Goal: Task Accomplishment & Management: Use online tool/utility

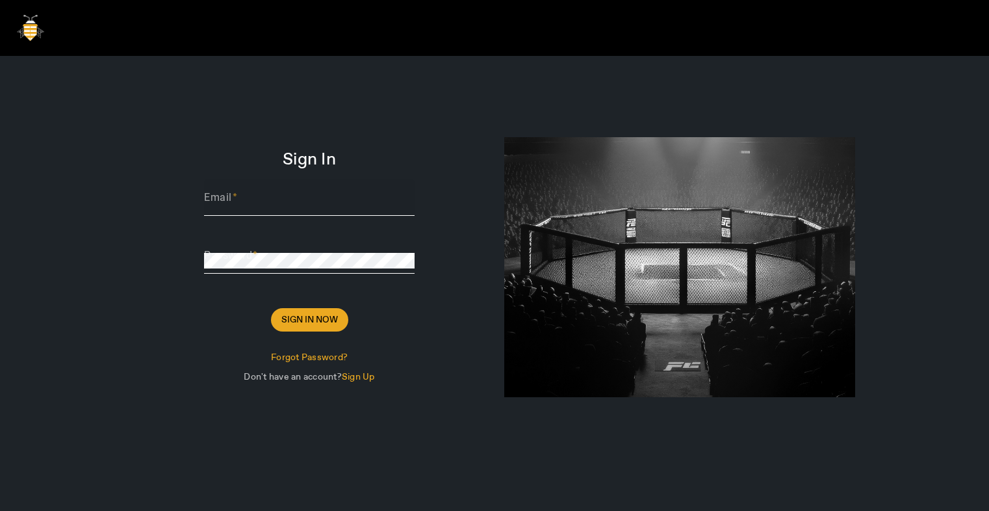
click at [270, 191] on div "Email" at bounding box center [309, 197] width 211 height 36
click at [255, 203] on input "Email" at bounding box center [309, 203] width 211 height 16
paste input "Thomas@sharklasers.com"
type input "Thomas@sharklasers.com"
click at [289, 309] on span at bounding box center [309, 319] width 77 height 31
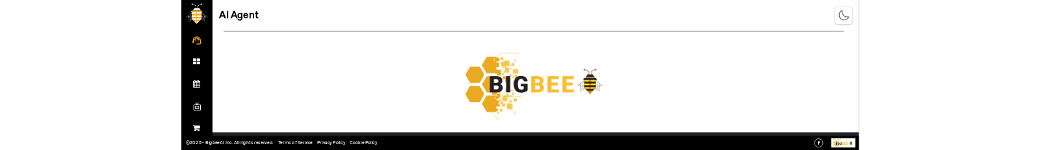
scroll to position [180, 0]
